Goal: Information Seeking & Learning: Learn about a topic

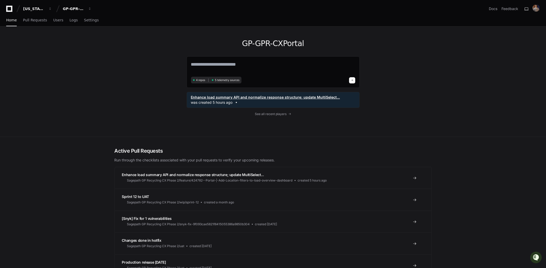
click at [271, 101] on div "Enhance load summary API and normalize response structure; update MultiSelect..…" at bounding box center [273, 100] width 164 height 10
click at [270, 99] on span "Enhance load summary API and normalize response structure; update MultiSelect..." at bounding box center [265, 97] width 149 height 5
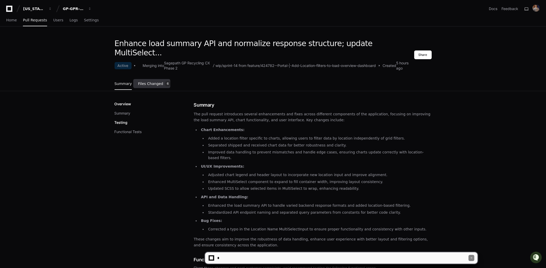
click at [146, 77] on link "Files Changed 6" at bounding box center [154, 84] width 32 height 14
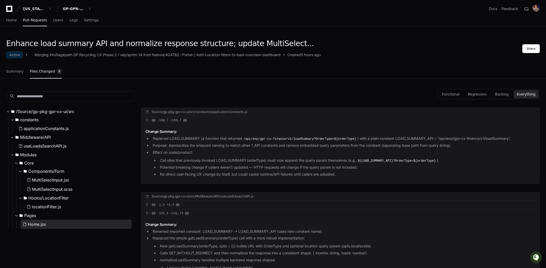
click at [43, 224] on span "Home.jsx" at bounding box center [37, 224] width 18 height 6
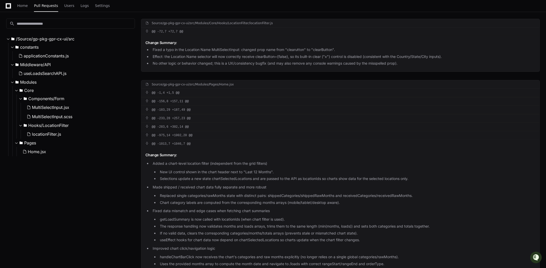
scroll to position [544, 0]
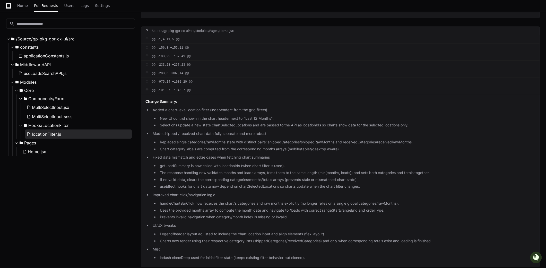
click at [63, 134] on button "locationFilter.js" at bounding box center [78, 134] width 107 height 9
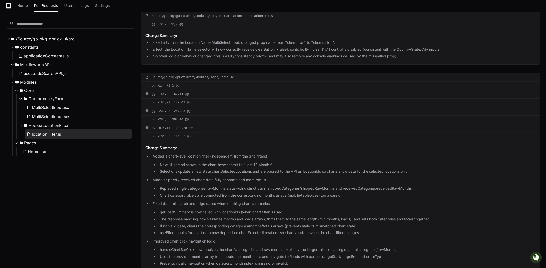
scroll to position [483, 0]
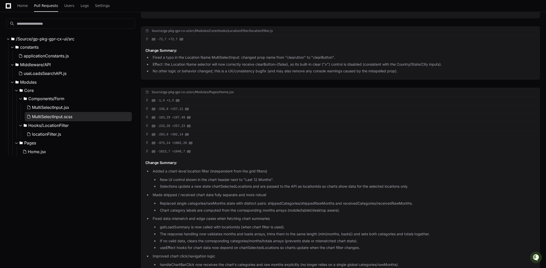
click at [67, 117] on span "MultiSelectInput.scss" at bounding box center [52, 117] width 40 height 6
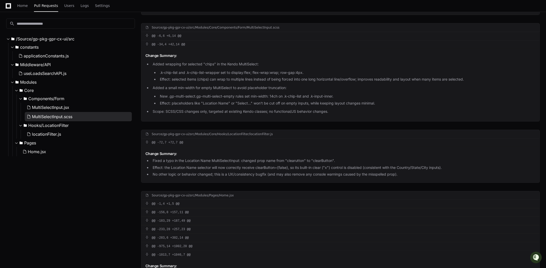
scroll to position [376, 0]
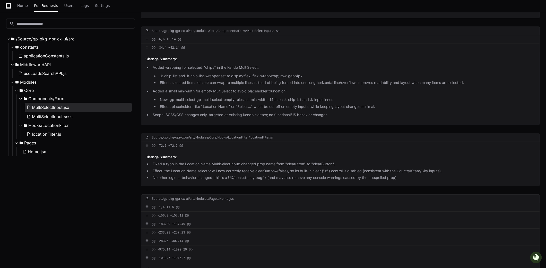
click at [68, 109] on span "MultiSelectInput.jsx" at bounding box center [50, 107] width 37 height 6
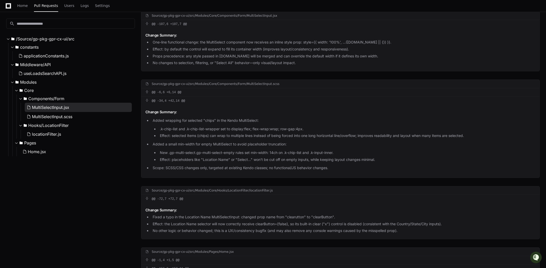
scroll to position [308, 0]
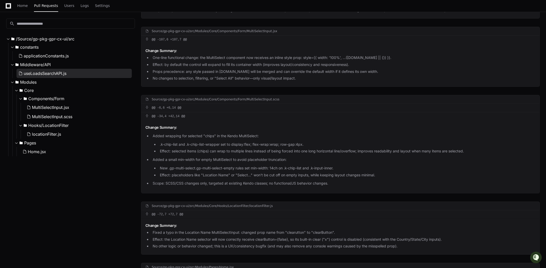
click at [72, 71] on button "useLoadsSearchAPI.js" at bounding box center [73, 73] width 115 height 9
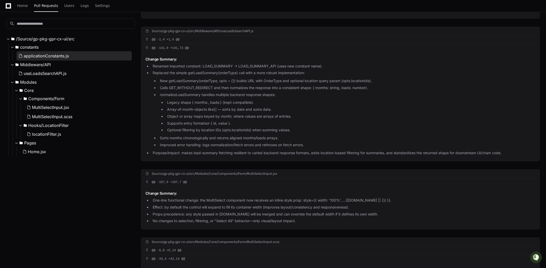
click at [73, 58] on button "applicationConstants.js" at bounding box center [73, 55] width 115 height 9
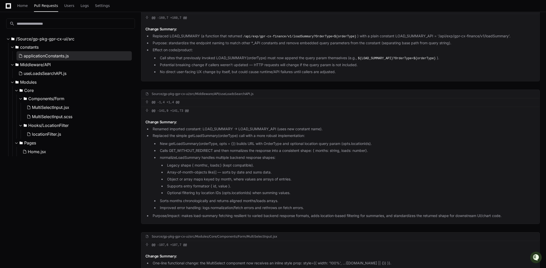
scroll to position [81, 0]
